Goal: Task Accomplishment & Management: Complete application form

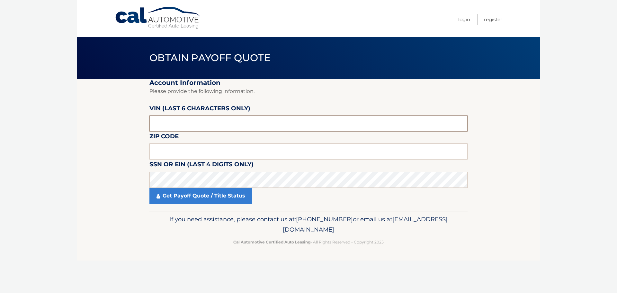
click at [195, 128] on input "text" at bounding box center [308, 123] width 318 height 16
click at [184, 149] on input "text" at bounding box center [308, 151] width 318 height 16
type input "16002"
click at [210, 116] on input "text" at bounding box center [308, 123] width 318 height 16
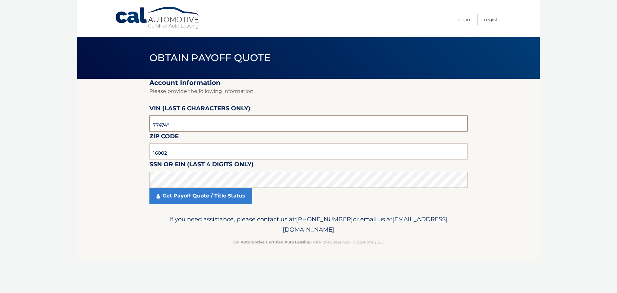
type input "774740"
click at [97, 197] on section "Account Information Please provide the following information. VIN (last 6 chara…" at bounding box center [308, 145] width 462 height 133
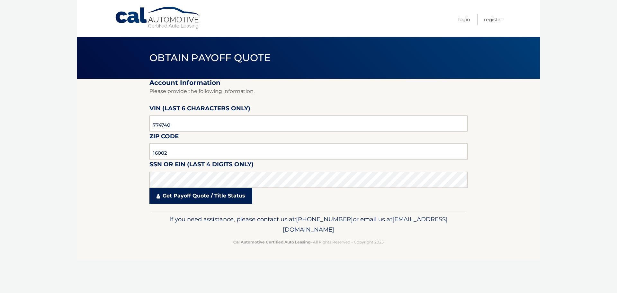
click at [185, 202] on link "Get Payoff Quote / Title Status" at bounding box center [200, 196] width 103 height 16
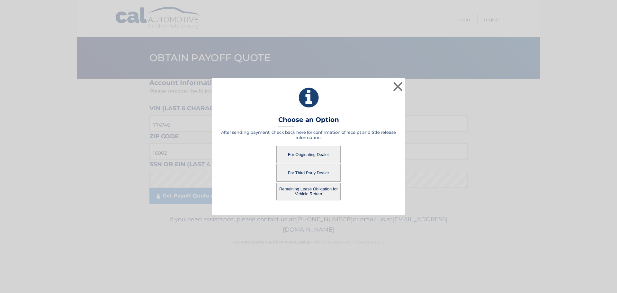
click at [305, 155] on button "For Originating Dealer" at bounding box center [308, 154] width 64 height 18
click at [307, 155] on button "For Originating Dealer" at bounding box center [308, 154] width 64 height 18
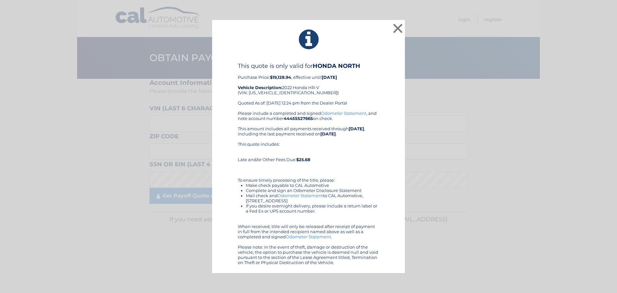
click at [311, 196] on link "Odometer Statement" at bounding box center [299, 195] width 45 height 5
drag, startPoint x: 241, startPoint y: 129, endPoint x: 367, endPoint y: 147, distance: 127.8
click at [360, 145] on div "Please include a completed and signed Odometer Statement , and note account num…" at bounding box center [308, 187] width 141 height 154
click at [368, 148] on div "This quote includes: Late and/or Other Fees Due: $25.68" at bounding box center [308, 151] width 141 height 21
click at [398, 29] on button "×" at bounding box center [397, 28] width 13 height 13
